Goal: Task Accomplishment & Management: Use online tool/utility

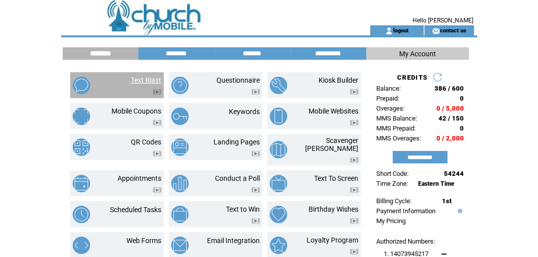
click at [138, 76] on link "Text Blast" at bounding box center [146, 80] width 30 height 8
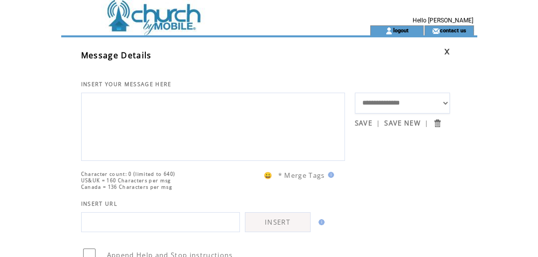
click at [125, 97] on textarea at bounding box center [213, 126] width 253 height 60
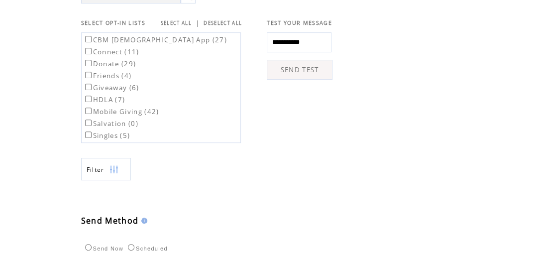
scroll to position [342, 0]
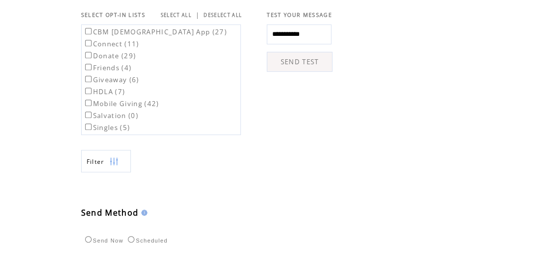
type textarea "**********"
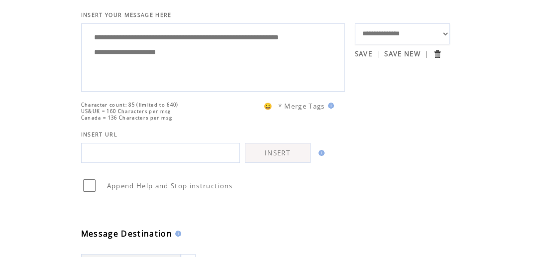
scroll to position [484, 0]
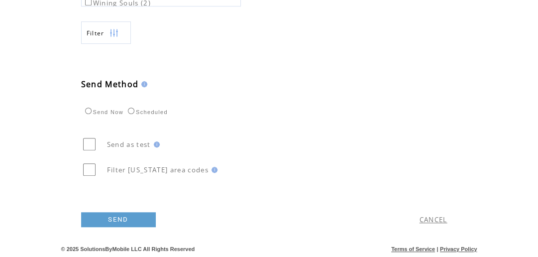
click at [119, 210] on td "SEND" at bounding box center [185, 217] width 208 height 50
click at [117, 217] on link "SEND" at bounding box center [118, 219] width 75 height 15
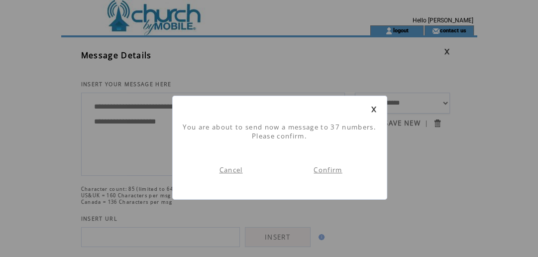
click at [320, 169] on link "Confirm" at bounding box center [327, 169] width 28 height 9
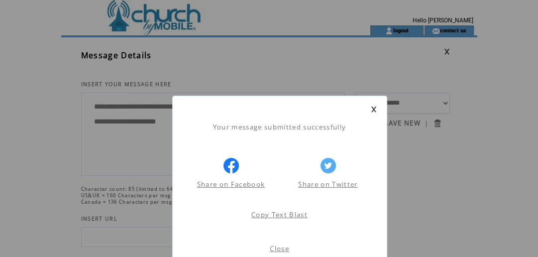
click at [375, 107] on link at bounding box center [374, 109] width 6 height 6
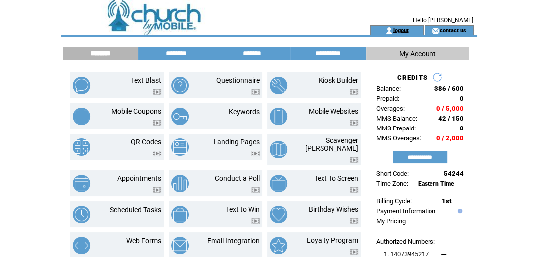
click at [406, 32] on link "logout" at bounding box center [399, 30] width 15 height 6
